Goal: Find specific page/section: Find specific page/section

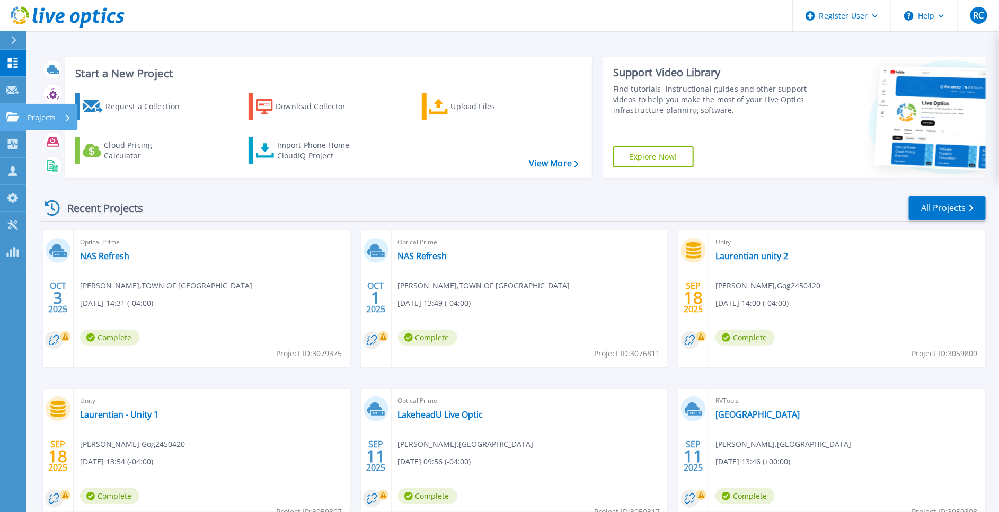
click at [45, 117] on p "Projects" at bounding box center [42, 118] width 28 height 28
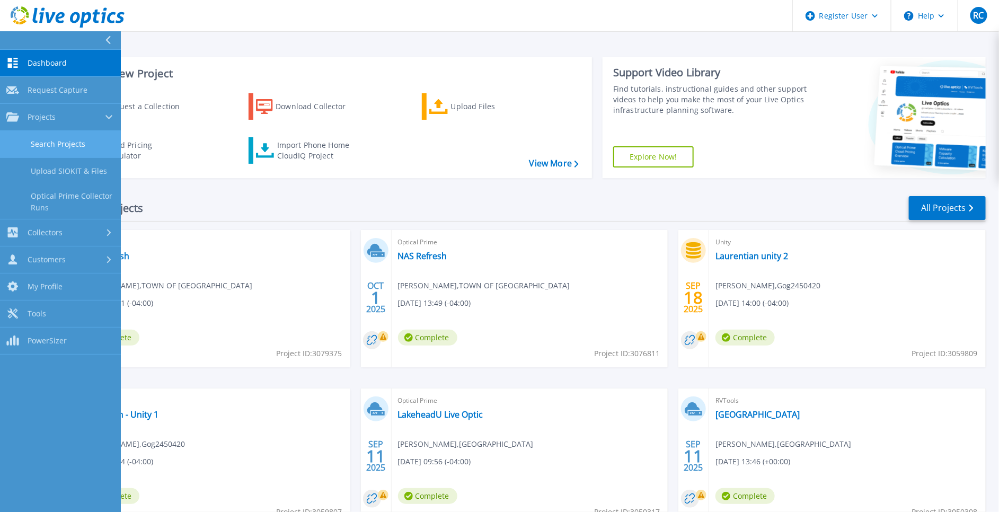
click at [74, 143] on link "Search Projects" at bounding box center [60, 144] width 121 height 27
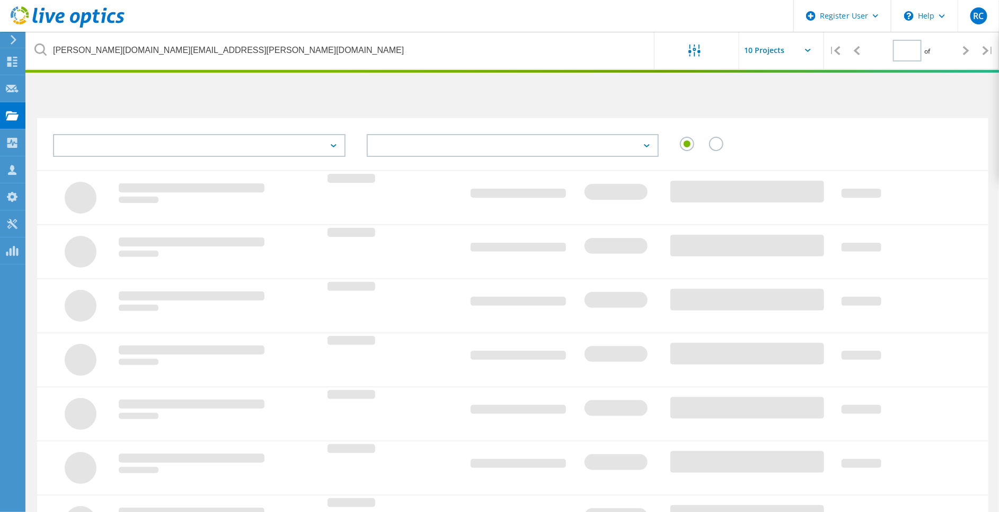
type input "1"
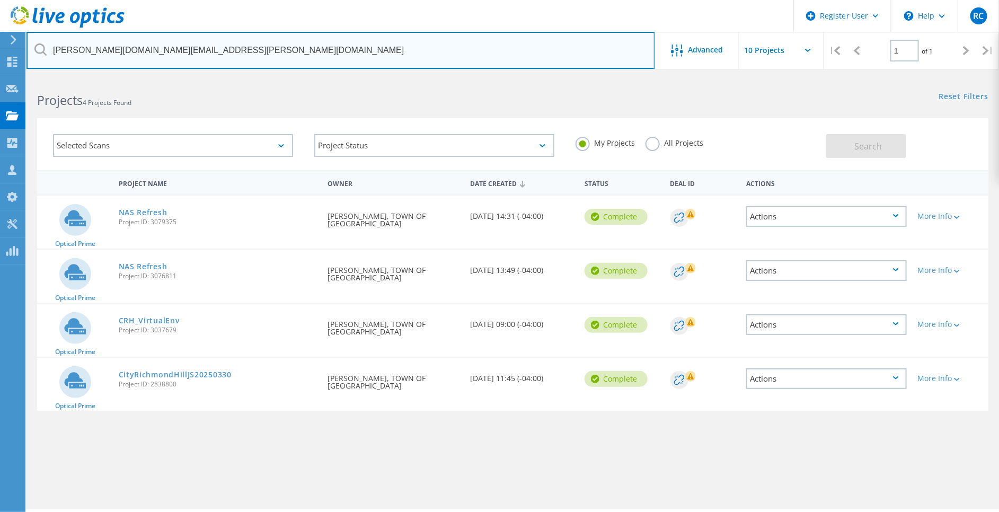
drag, startPoint x: 443, startPoint y: 52, endPoint x: -3, endPoint y: 54, distance: 446.1
click at [0, 54] on html "Register User \n Help Explore Helpful Articles Contact Support RC Dell User [PE…" at bounding box center [499, 270] width 999 height 541
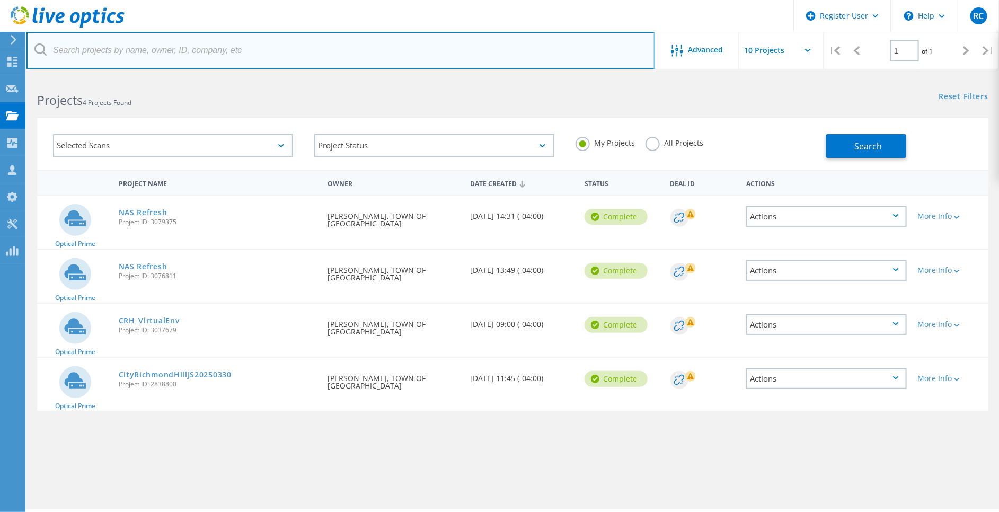
click at [124, 52] on input "text" at bounding box center [340, 50] width 628 height 37
paste input "[EMAIL_ADDRESS][DOMAIN_NAME]"
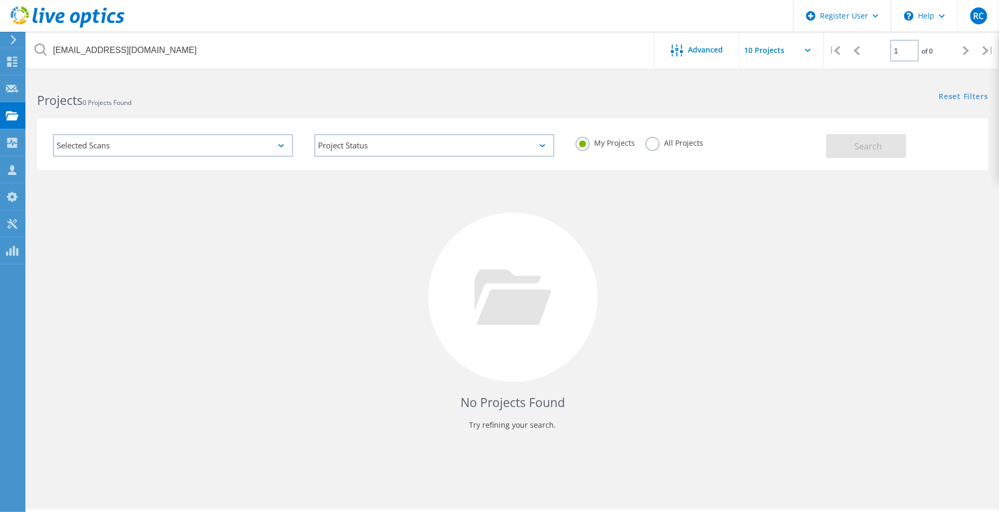
click at [648, 143] on label "All Projects" at bounding box center [674, 142] width 58 height 10
click at [0, 0] on input "All Projects" at bounding box center [0, 0] width 0 height 0
click at [865, 148] on span "Search" at bounding box center [869, 146] width 28 height 12
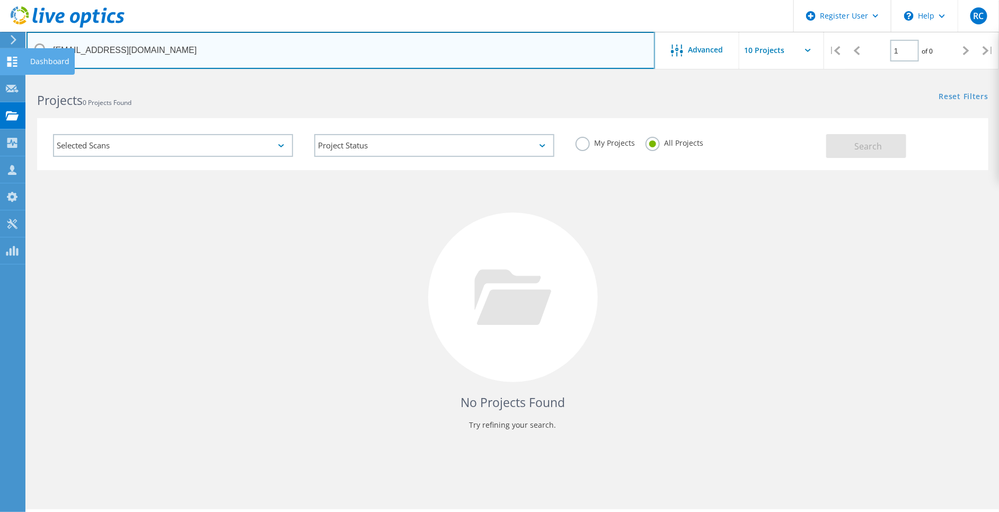
drag, startPoint x: 386, startPoint y: 51, endPoint x: 0, endPoint y: 49, distance: 385.7
click at [1, 77] on div "Register User \n Help Explore Helpful Articles Contact Support RC Dell User [PE…" at bounding box center [499, 309] width 999 height 464
type input "HavensR@"
drag, startPoint x: 127, startPoint y: 52, endPoint x: 3, endPoint y: 52, distance: 124.0
click at [2, 77] on div "Register User \n Help Explore Helpful Articles Contact Support RC Dell User [PE…" at bounding box center [499, 309] width 999 height 464
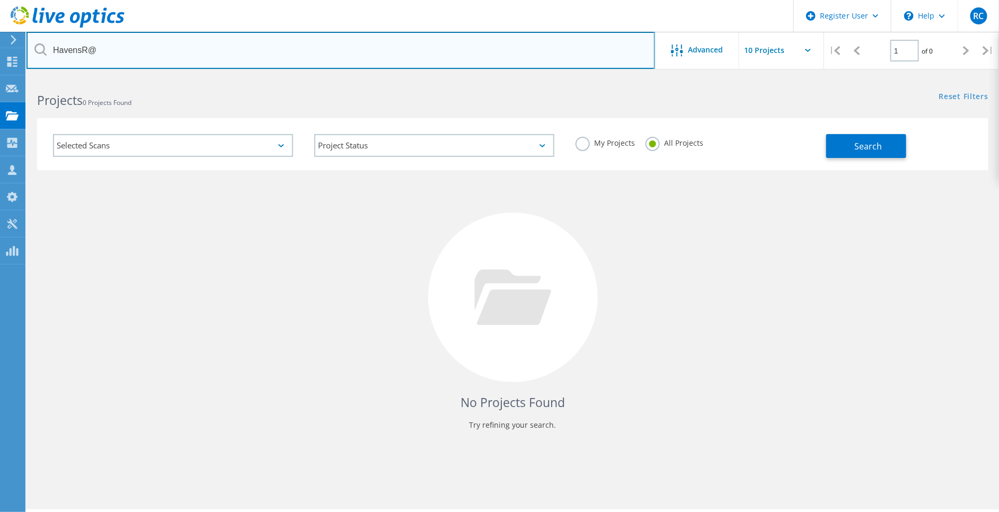
click at [143, 54] on input "HavensR@" at bounding box center [340, 50] width 628 height 37
drag, startPoint x: 143, startPoint y: 54, endPoint x: 35, endPoint y: 54, distance: 107.0
click at [35, 54] on div "HavensR@" at bounding box center [340, 50] width 628 height 37
click at [94, 54] on input "text" at bounding box center [340, 50] width 628 height 37
paste input "[PERSON_NAME][EMAIL_ADDRESS][DOMAIN_NAME]"
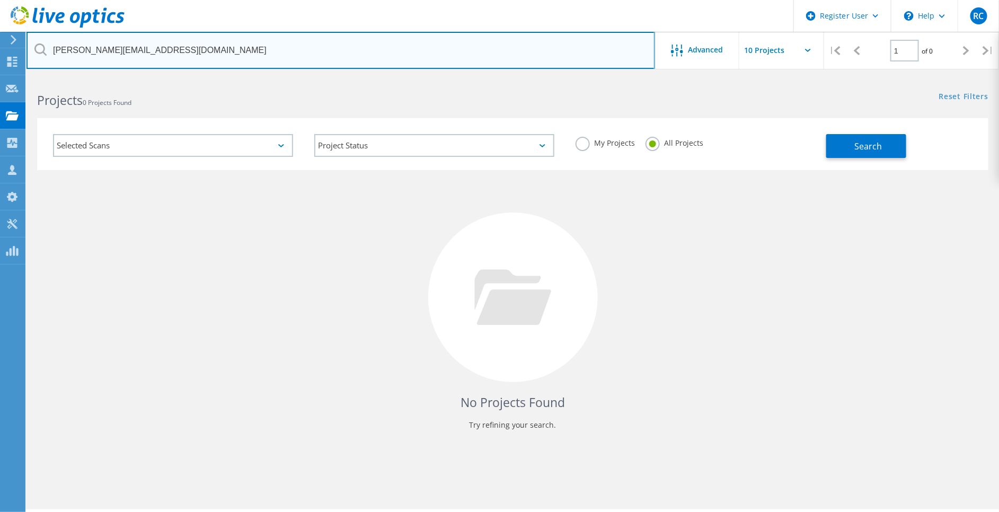
type input "[PERSON_NAME][EMAIL_ADDRESS][DOMAIN_NAME]"
